Goal: Task Accomplishment & Management: Manage account settings

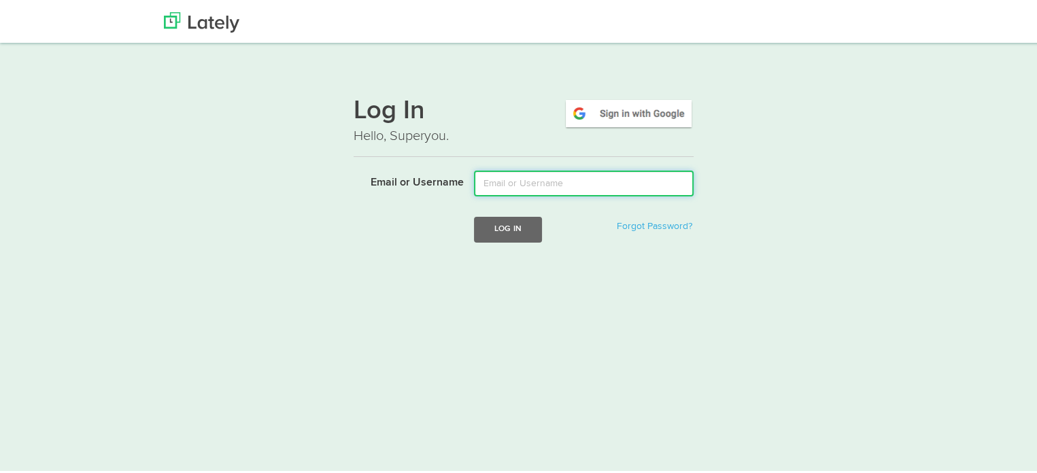
click at [559, 181] on input "Email or Username" at bounding box center [584, 182] width 220 height 26
type input "[EMAIL_ADDRESS][DOMAIN_NAME]"
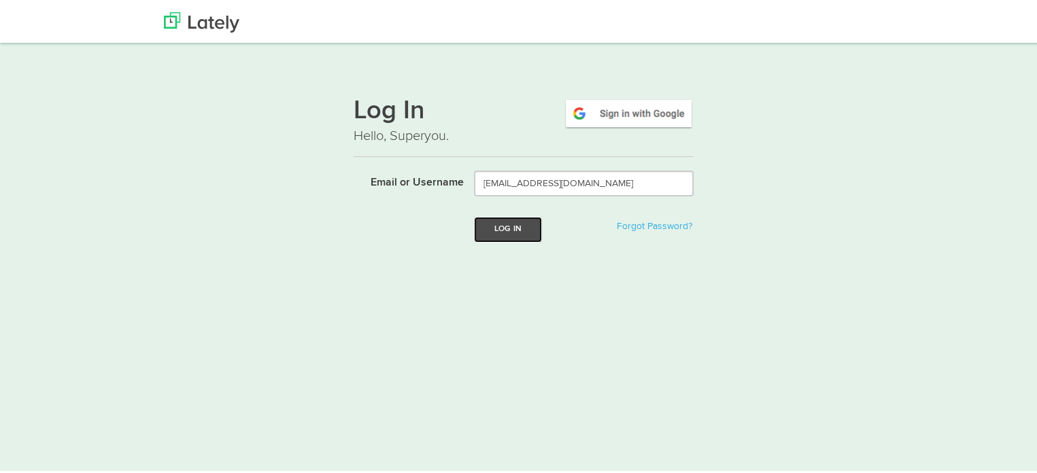
click at [505, 229] on button "Log In" at bounding box center [508, 227] width 68 height 25
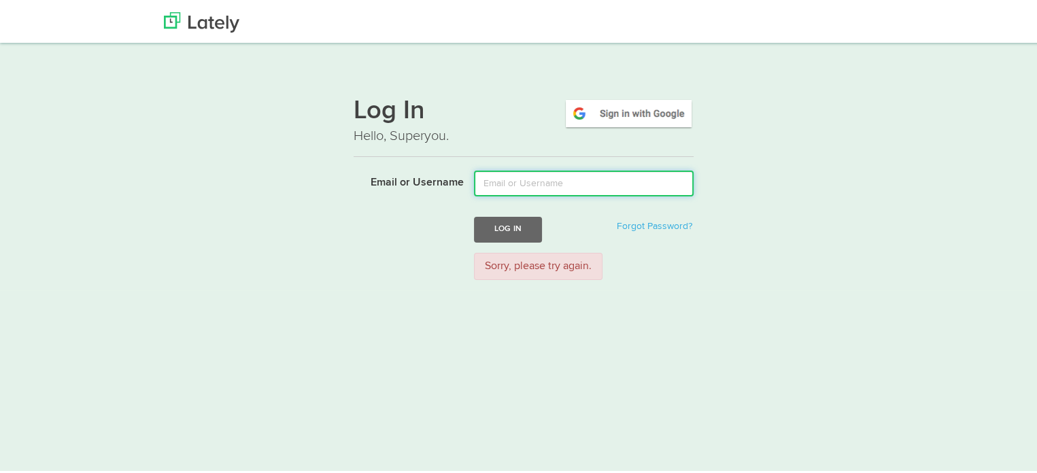
click at [522, 185] on input "Email or Username" at bounding box center [584, 182] width 220 height 26
type input "[EMAIL_ADDRESS][DOMAIN_NAME]"
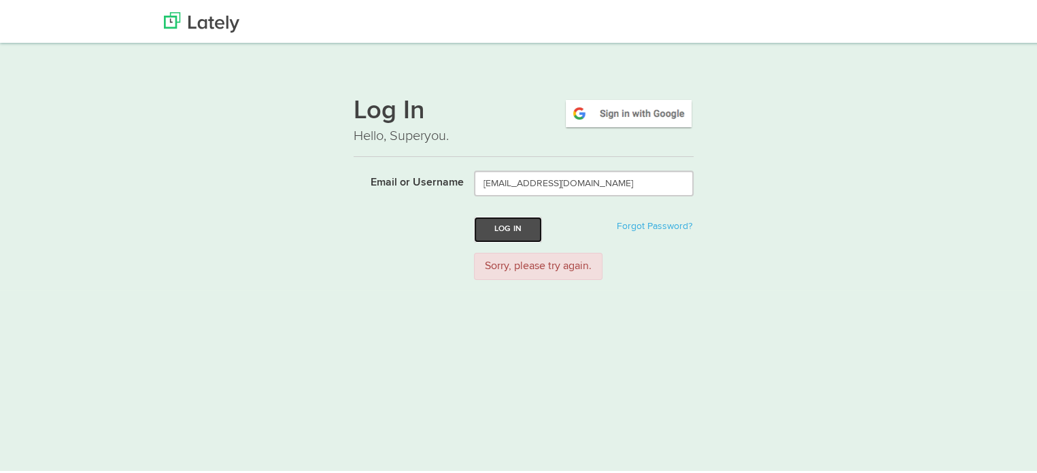
click at [507, 220] on button "Log In" at bounding box center [508, 227] width 68 height 25
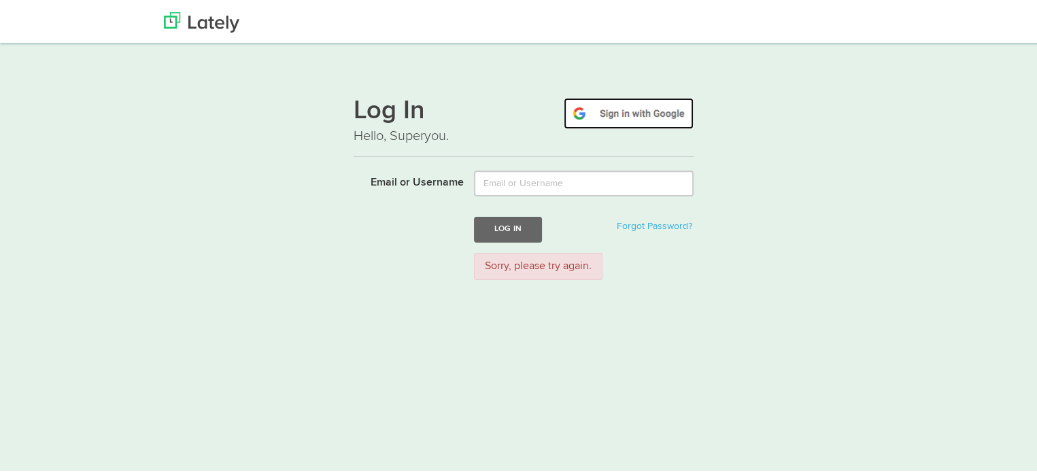
click at [615, 108] on img at bounding box center [629, 111] width 130 height 31
click at [623, 99] on img at bounding box center [629, 111] width 130 height 31
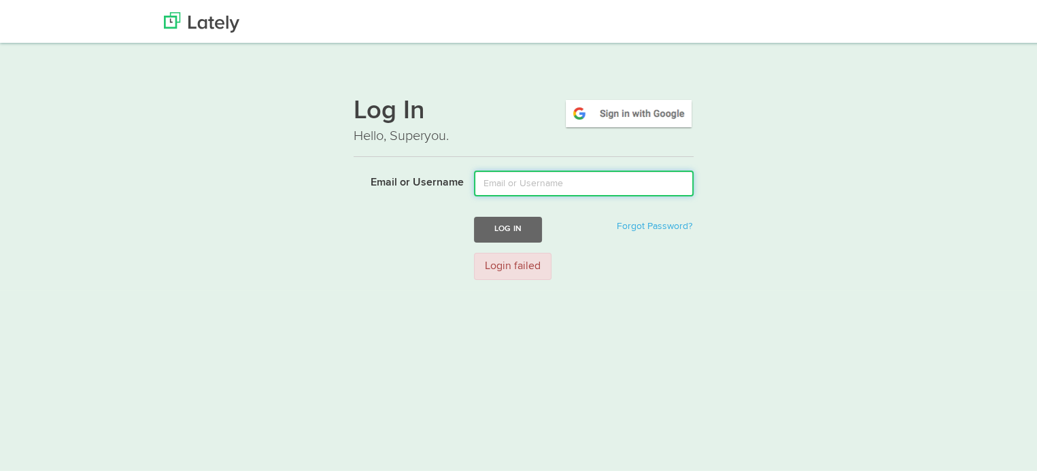
click at [502, 180] on input "Email or Username" at bounding box center [584, 182] width 220 height 26
type input "[EMAIL_ADDRESS][DOMAIN_NAME]"
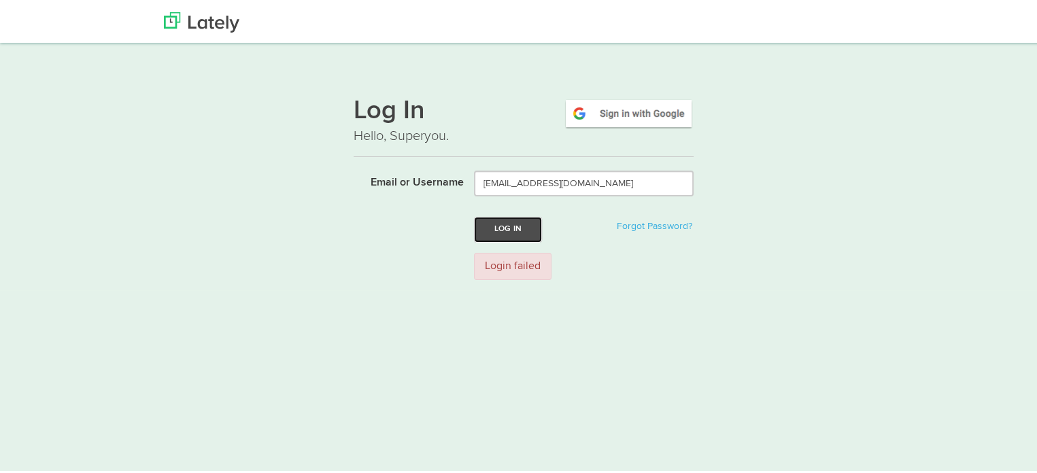
click at [512, 225] on button "Log In" at bounding box center [508, 227] width 68 height 25
click at [218, 22] on img at bounding box center [201, 20] width 75 height 20
click at [496, 222] on button "Log In" at bounding box center [508, 227] width 68 height 25
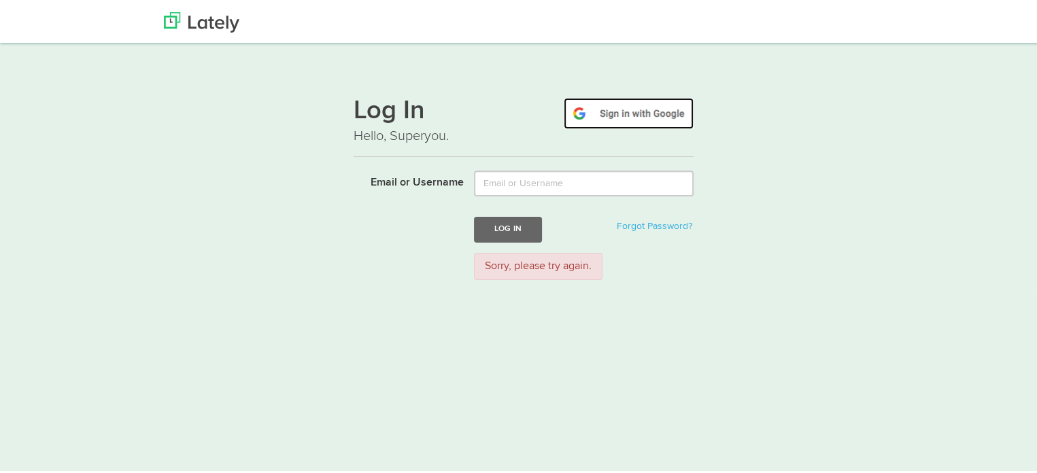
click at [617, 114] on img at bounding box center [629, 111] width 130 height 31
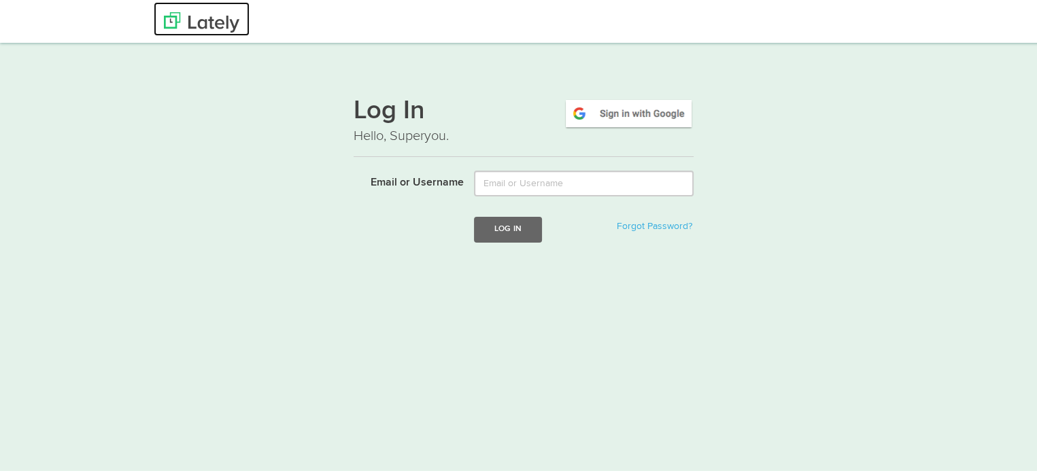
click at [202, 30] on img at bounding box center [201, 20] width 75 height 20
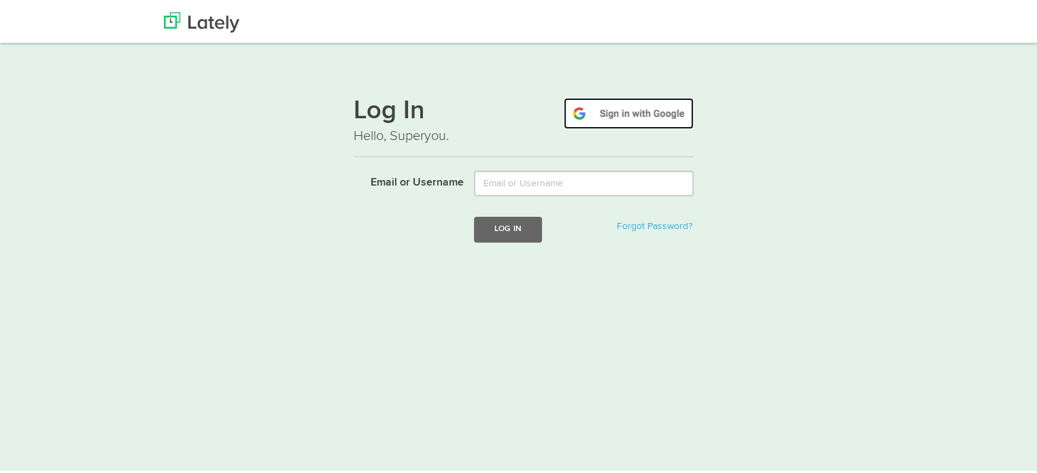
click at [623, 109] on img at bounding box center [629, 111] width 130 height 31
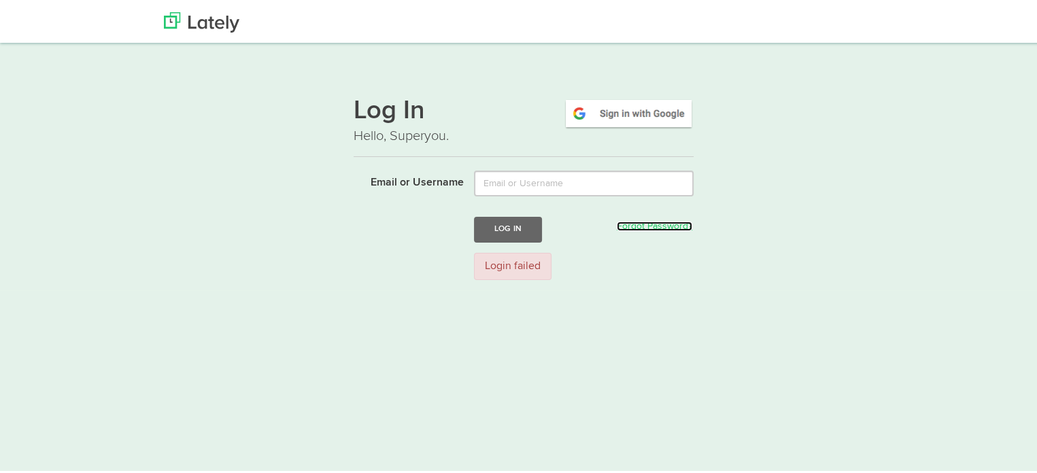
click at [630, 223] on link "Forgot Password?" at bounding box center [654, 225] width 75 height 10
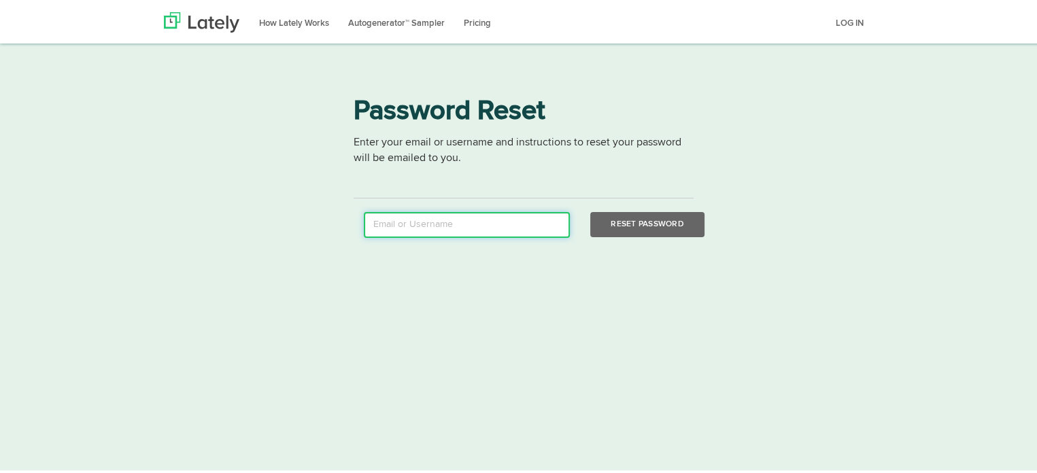
click at [470, 222] on input "email" at bounding box center [467, 223] width 206 height 26
type input "mggrepresentaciones@gmail.com"
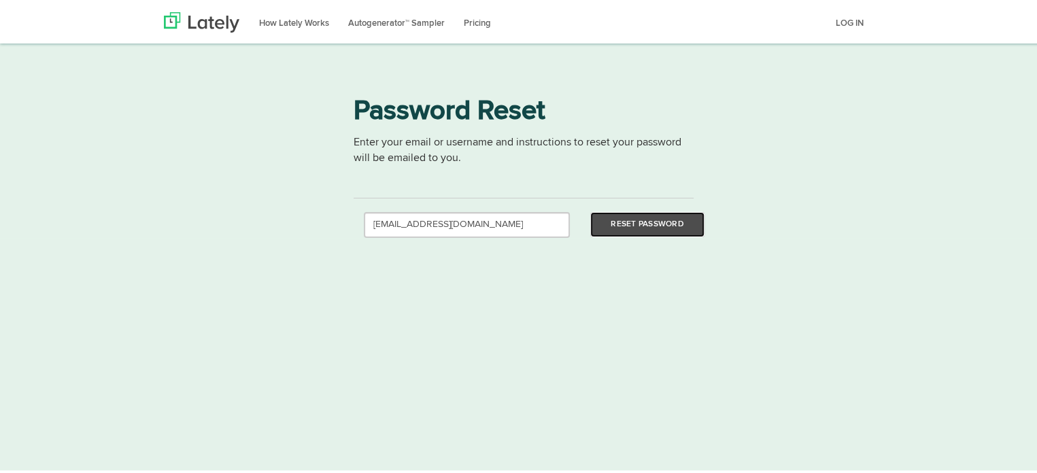
click at [655, 222] on button "Reset Password" at bounding box center [647, 222] width 114 height 25
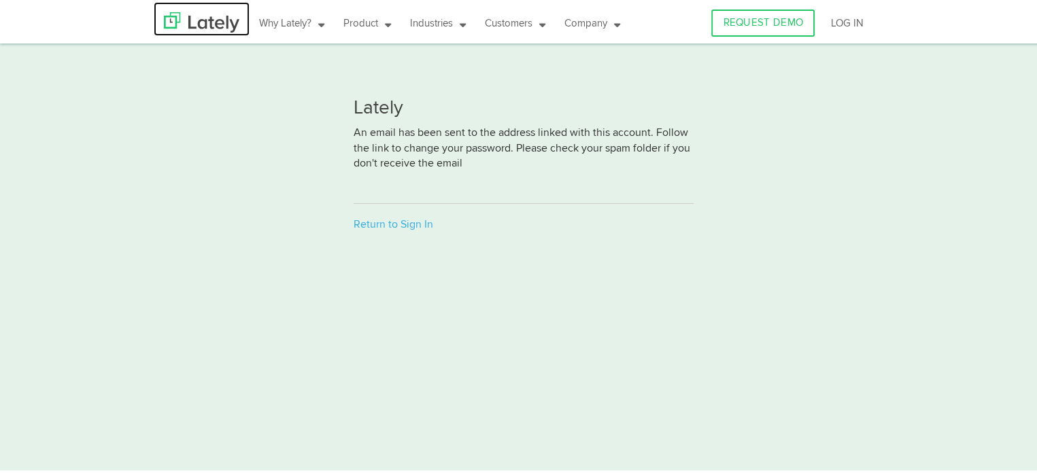
click at [199, 14] on img at bounding box center [201, 20] width 75 height 20
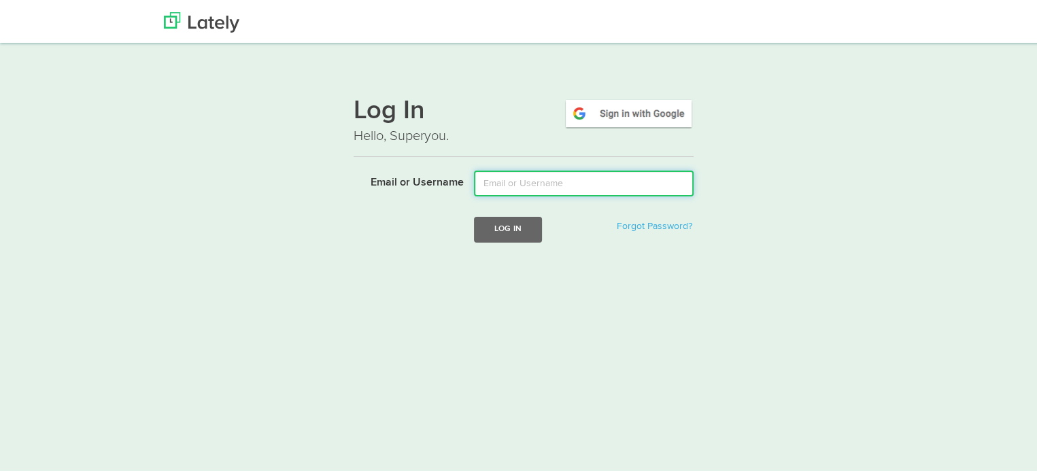
click at [522, 184] on input "Email or Username" at bounding box center [584, 182] width 220 height 26
